Goal: Transaction & Acquisition: Purchase product/service

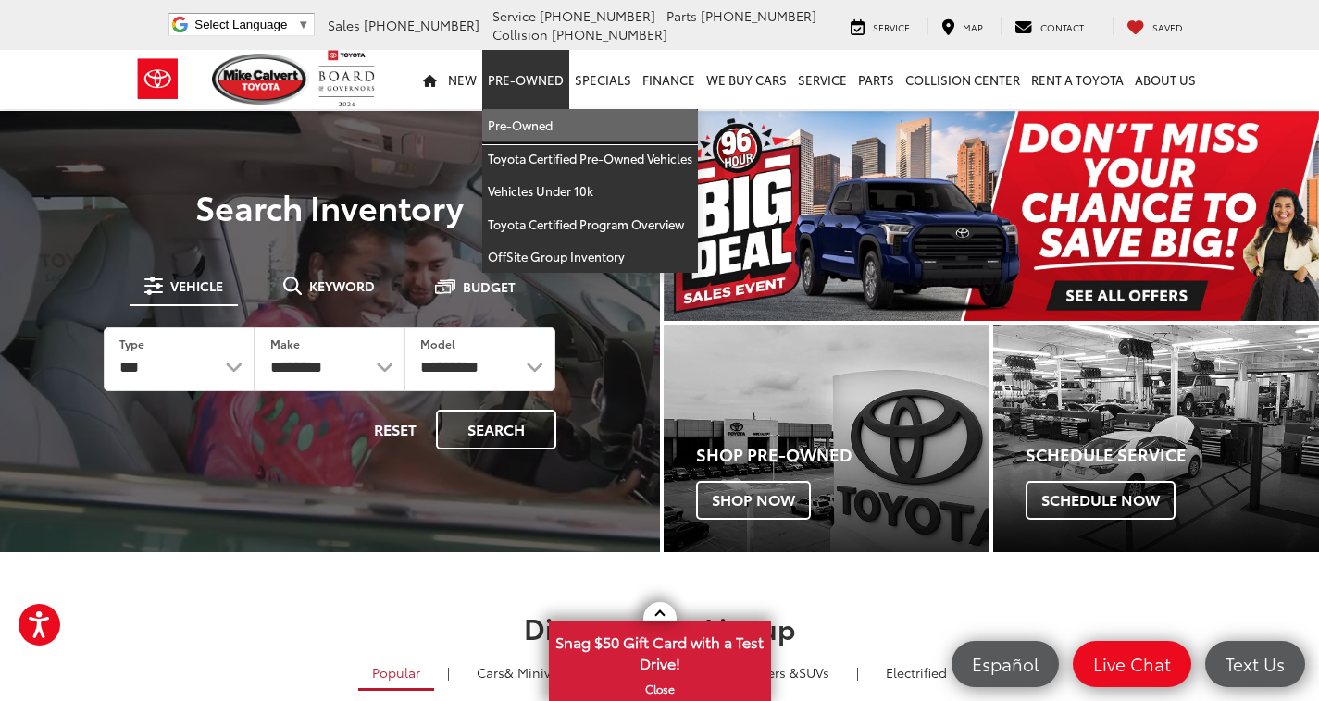
click at [506, 119] on link "Pre-Owned" at bounding box center [590, 125] width 216 height 33
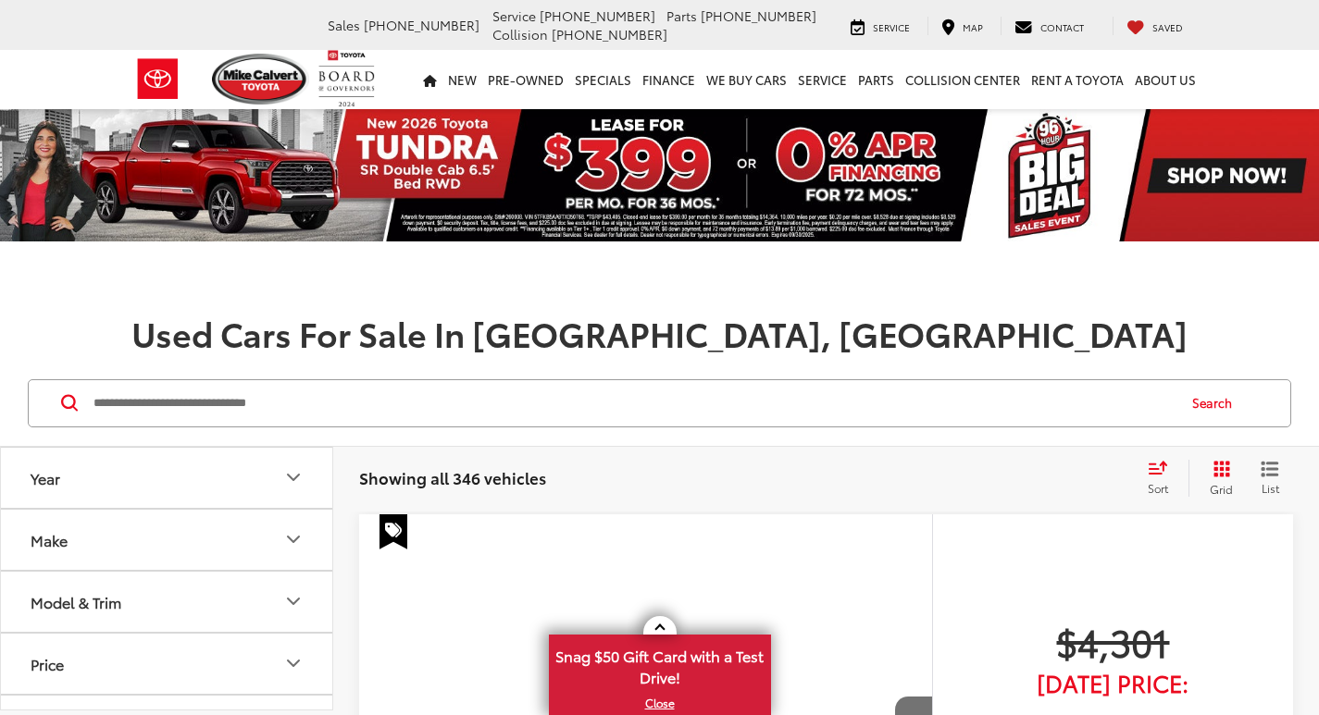
click at [231, 579] on button "Model & Trim" at bounding box center [167, 602] width 333 height 60
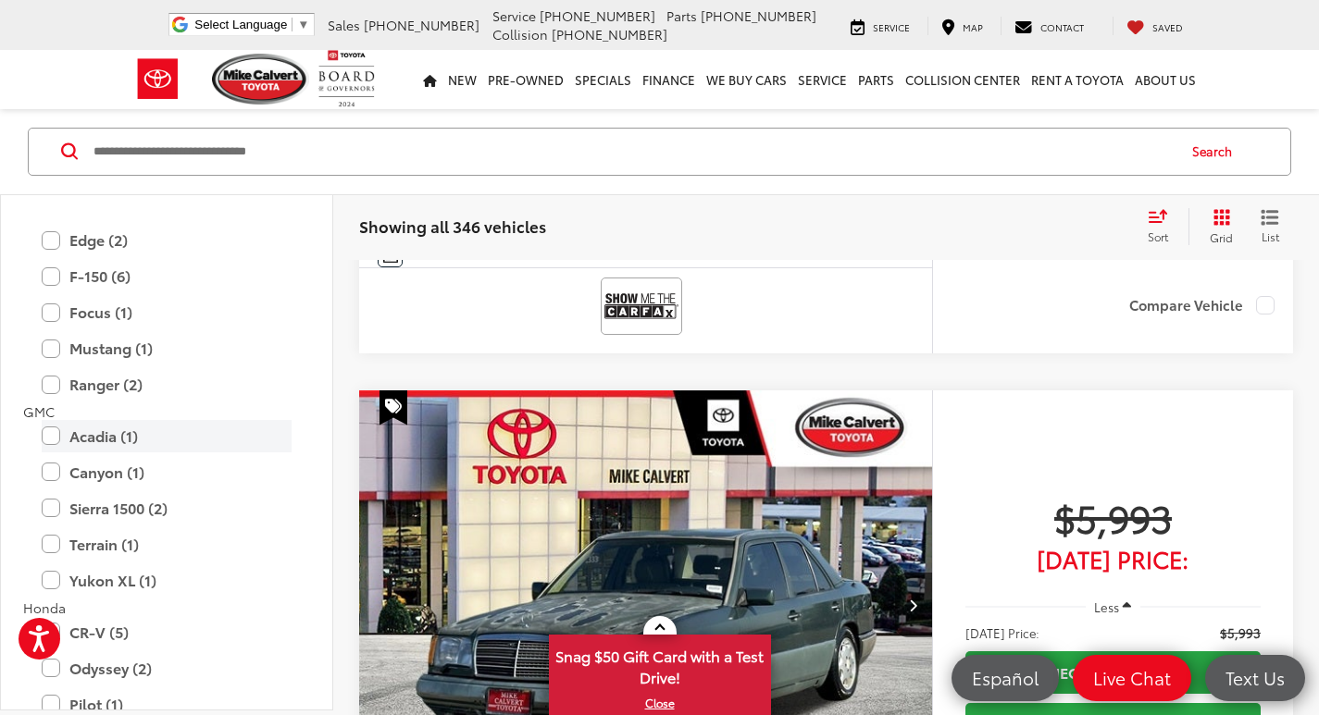
scroll to position [1203, 0]
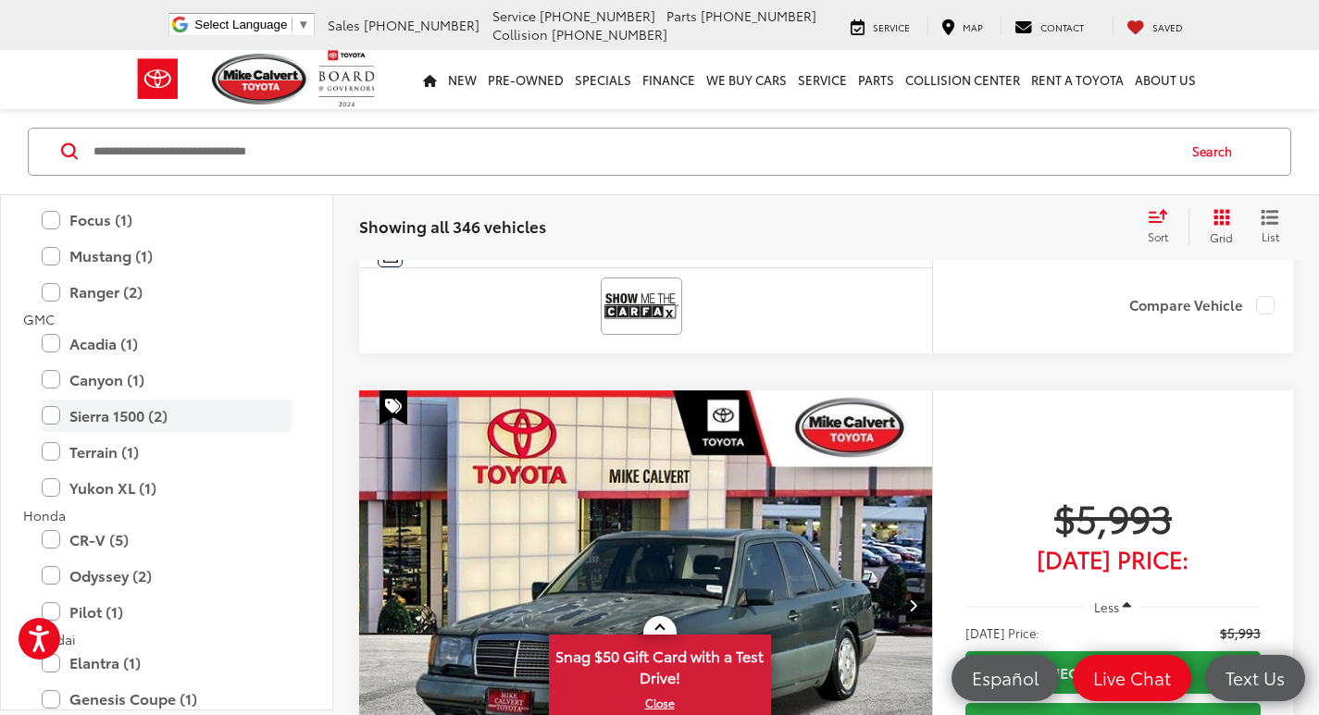
click at [93, 415] on label "Sierra 1500 (2)" at bounding box center [167, 416] width 250 height 32
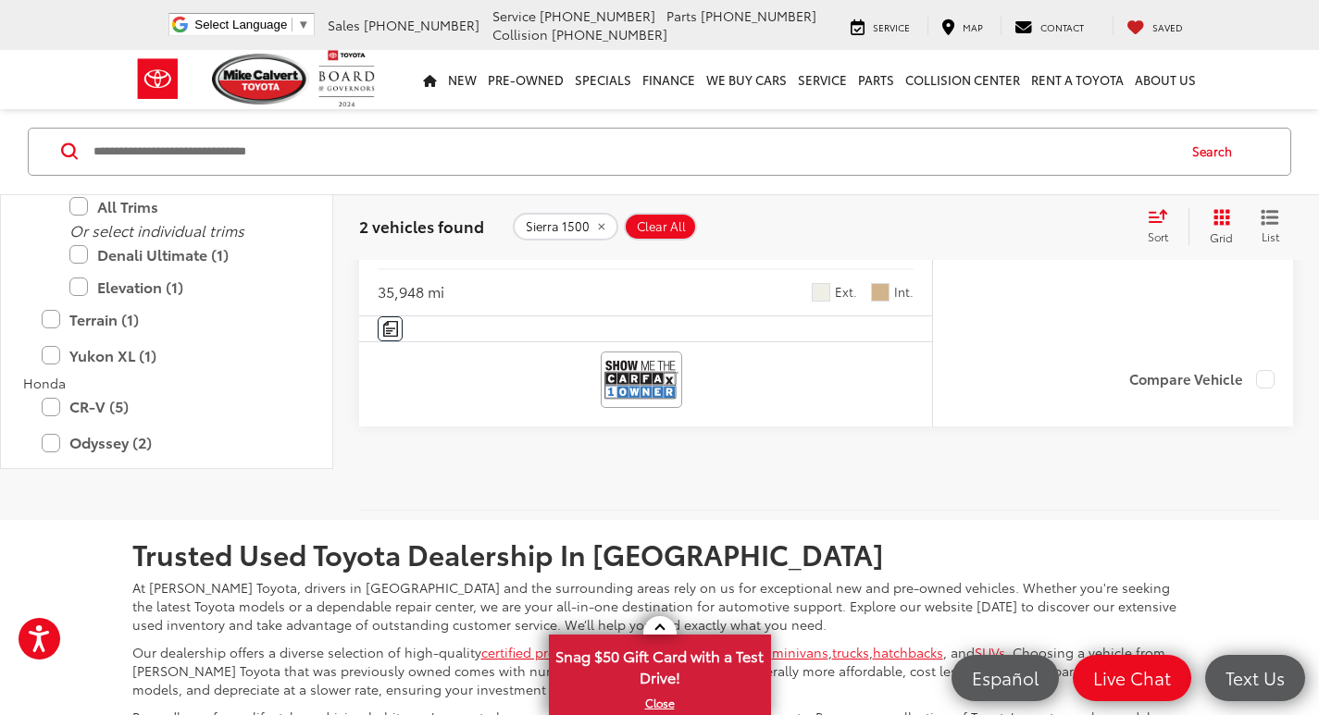
scroll to position [1481, 0]
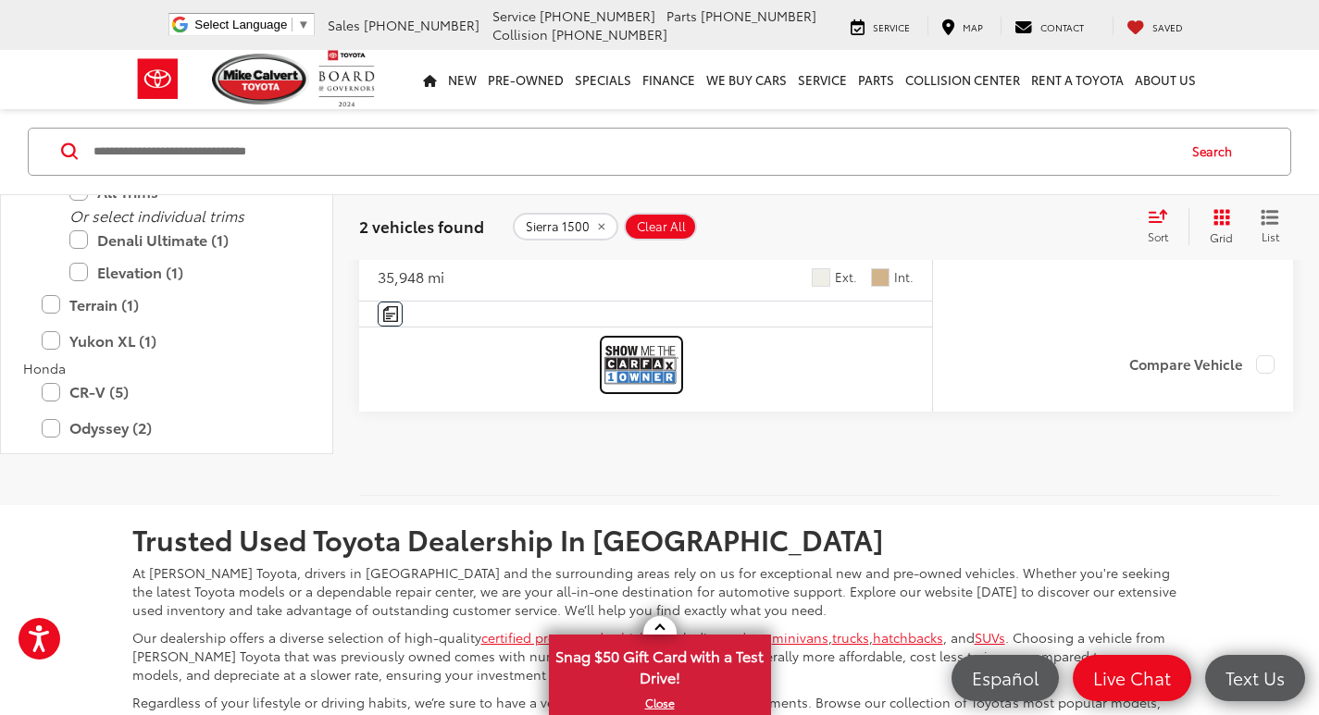
click at [644, 377] on img at bounding box center [641, 365] width 74 height 49
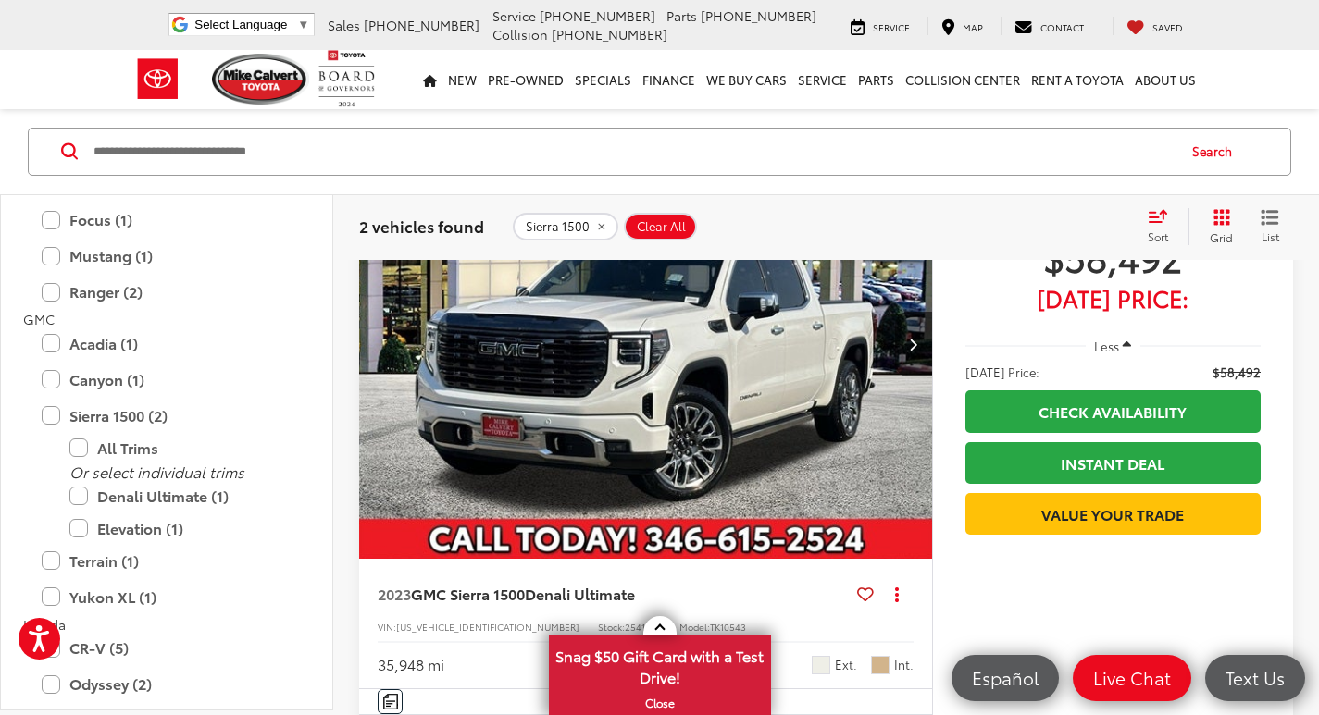
scroll to position [1203, 0]
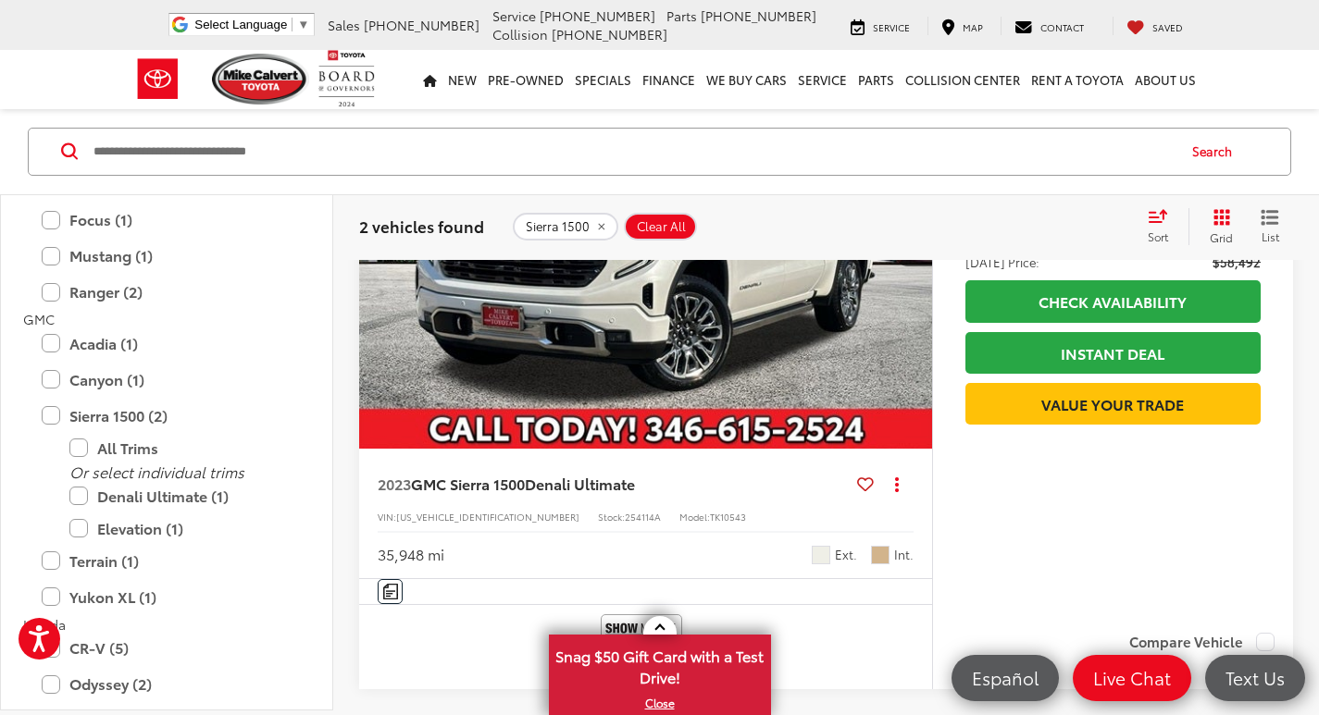
click at [625, 522] on span "254114A" at bounding box center [643, 517] width 36 height 14
click at [625, 520] on span "254114A" at bounding box center [643, 517] width 36 height 14
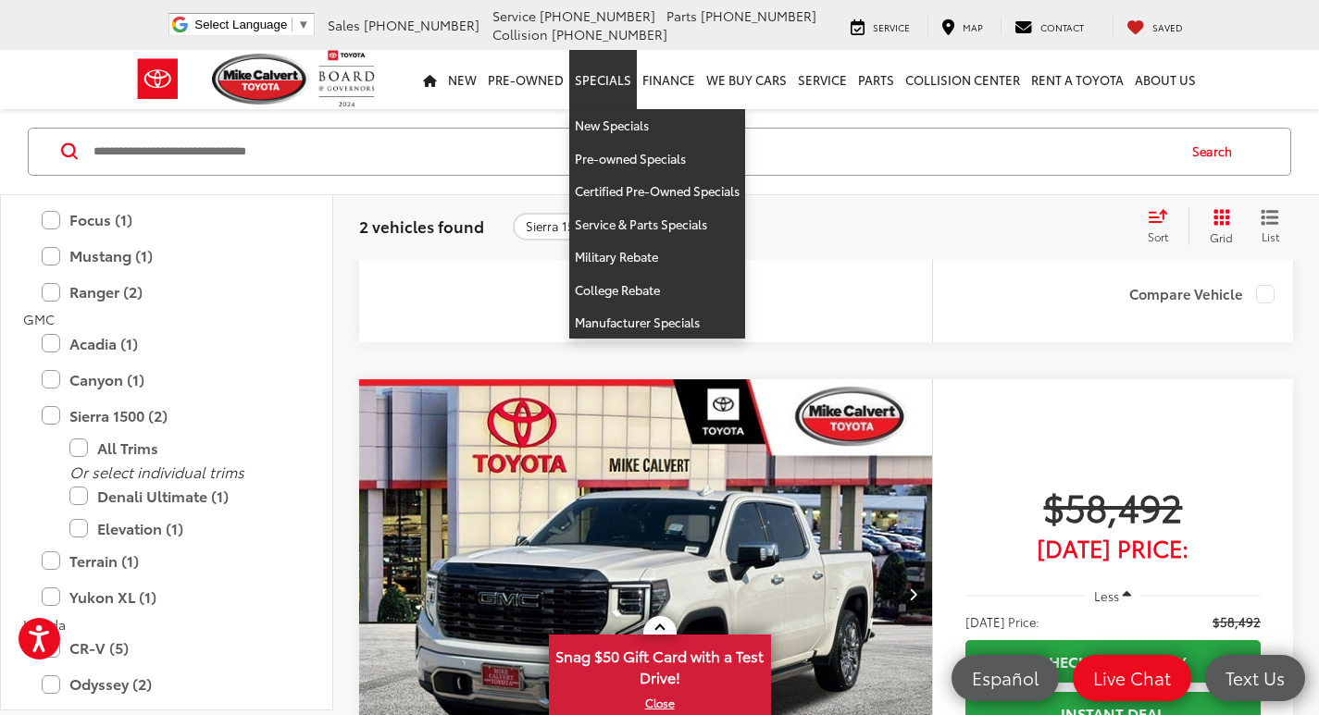
scroll to position [370, 0]
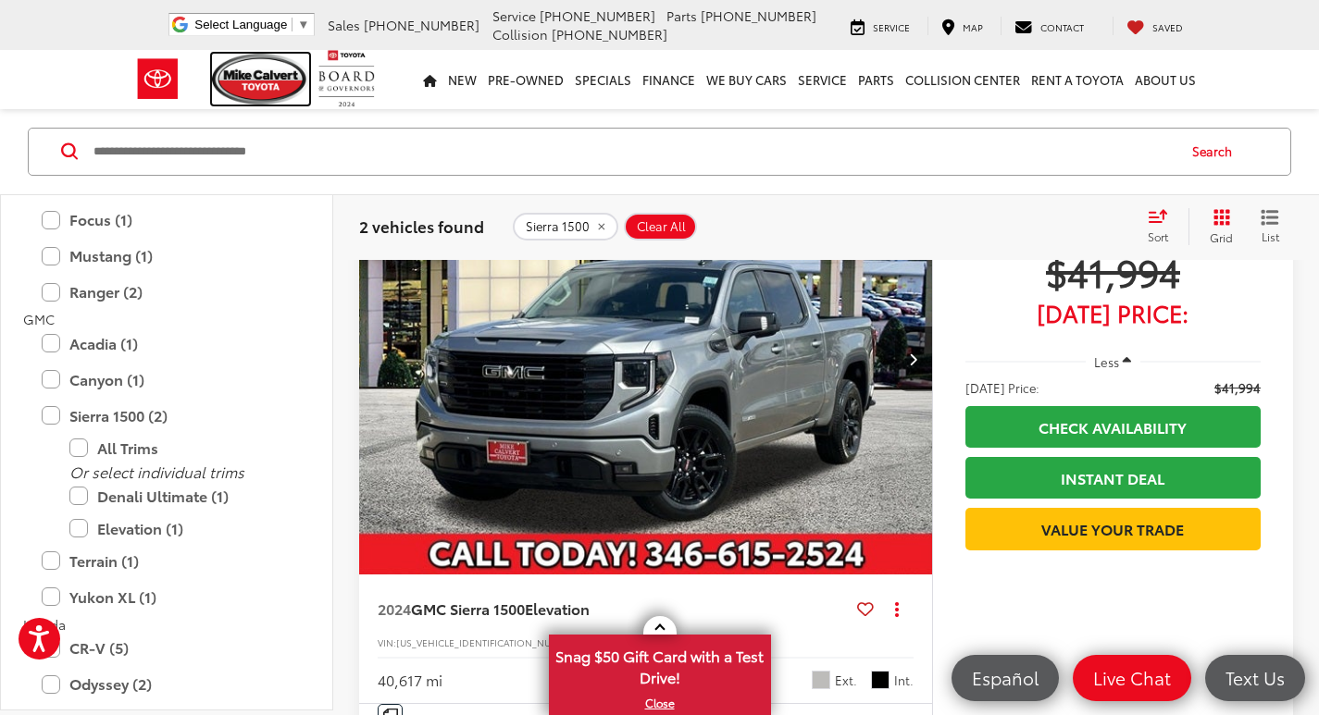
click at [307, 75] on img at bounding box center [261, 79] width 98 height 51
